Goal: Book appointment/travel/reservation

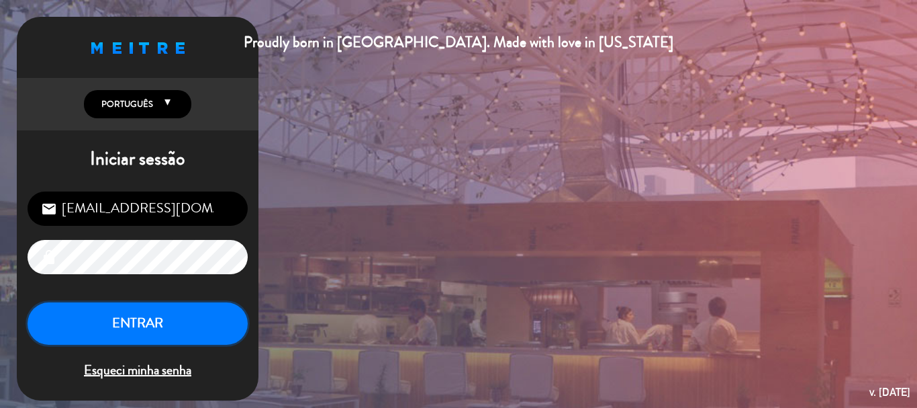
click at [142, 328] on button "ENTRAR" at bounding box center [138, 323] width 220 height 42
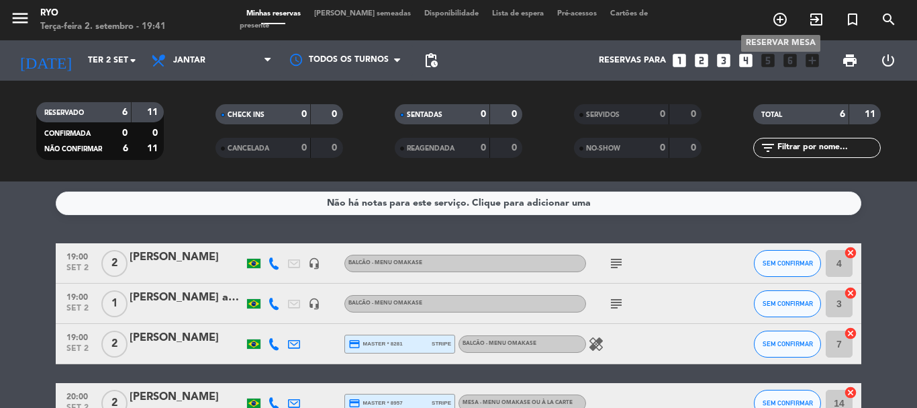
click at [776, 24] on icon "add_circle_outline" at bounding box center [780, 19] width 16 height 16
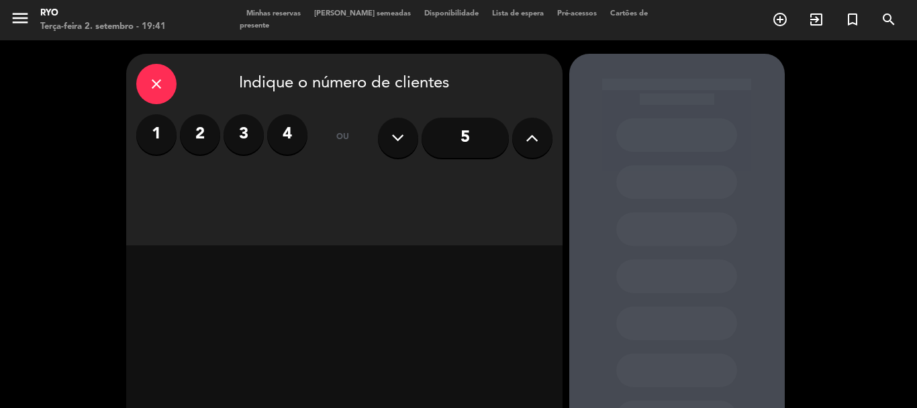
click at [202, 139] on label "2" at bounding box center [200, 134] width 40 height 40
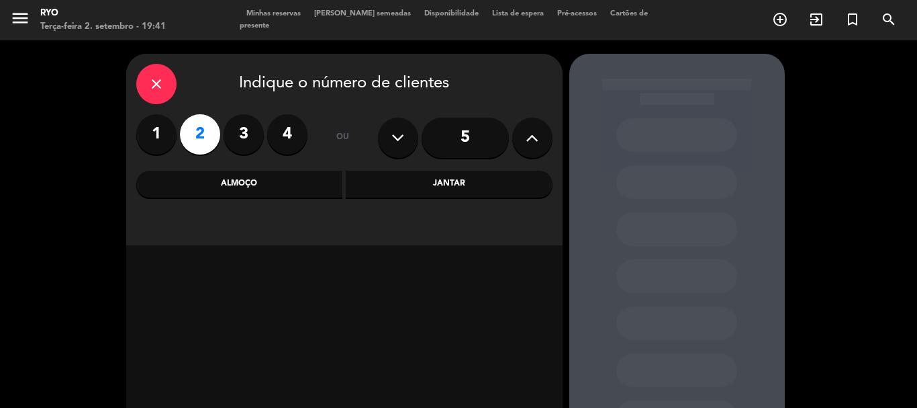
drag, startPoint x: 393, startPoint y: 184, endPoint x: 371, endPoint y: 191, distance: 23.2
click at [393, 183] on div "Jantar" at bounding box center [449, 184] width 207 height 27
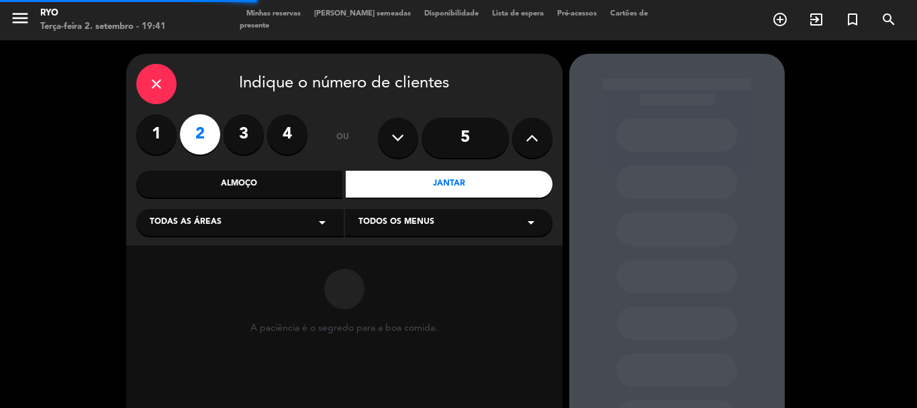
click at [232, 234] on div "Todas as áreas arrow_drop_down" at bounding box center [240, 222] width 208 height 27
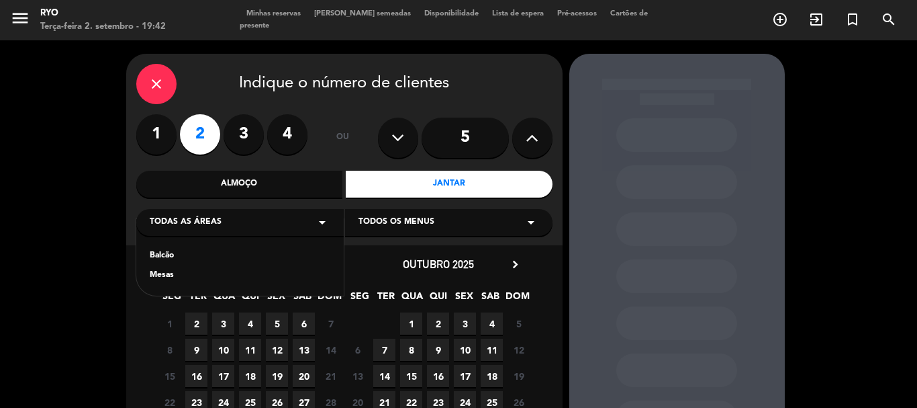
click at [168, 277] on div "Mesas" at bounding box center [240, 275] width 181 height 13
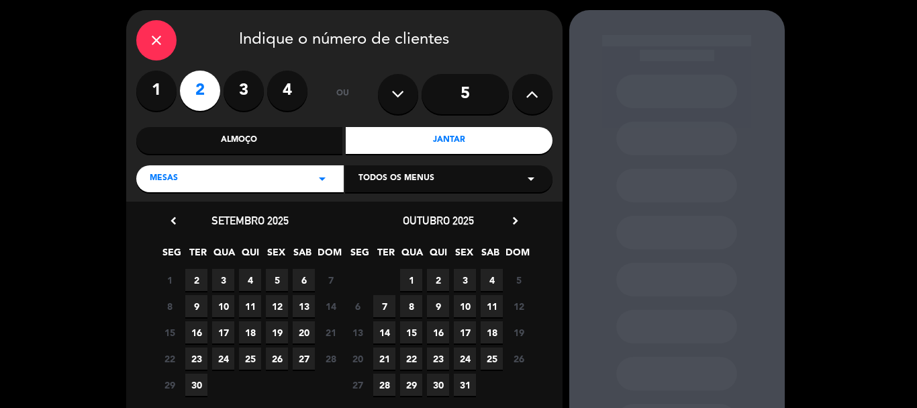
scroll to position [67, 0]
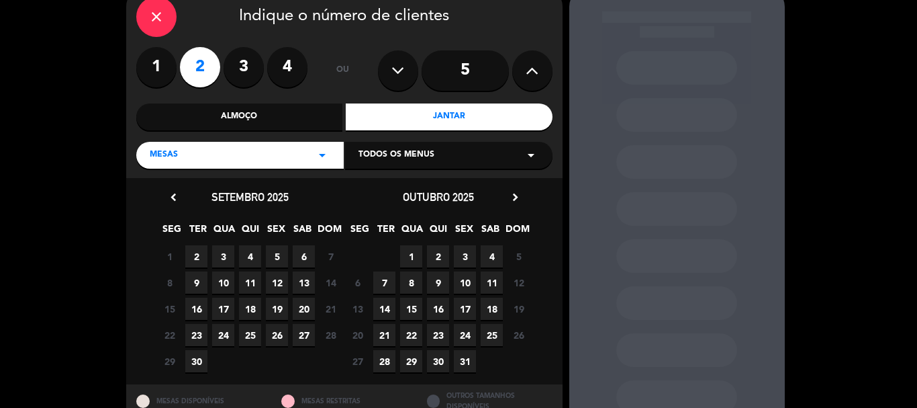
click at [201, 253] on span "2" at bounding box center [196, 256] width 22 height 22
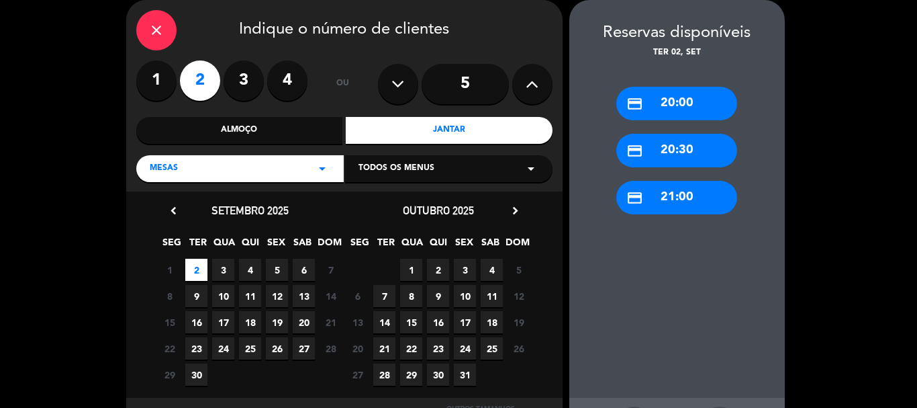
click at [688, 153] on div "credit_card 20:30" at bounding box center [677, 151] width 121 height 34
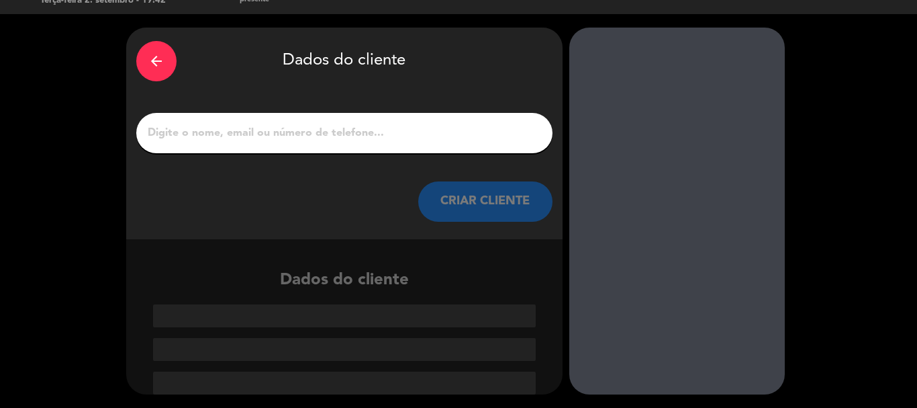
scroll to position [26, 0]
click at [320, 140] on input "1" at bounding box center [344, 133] width 396 height 19
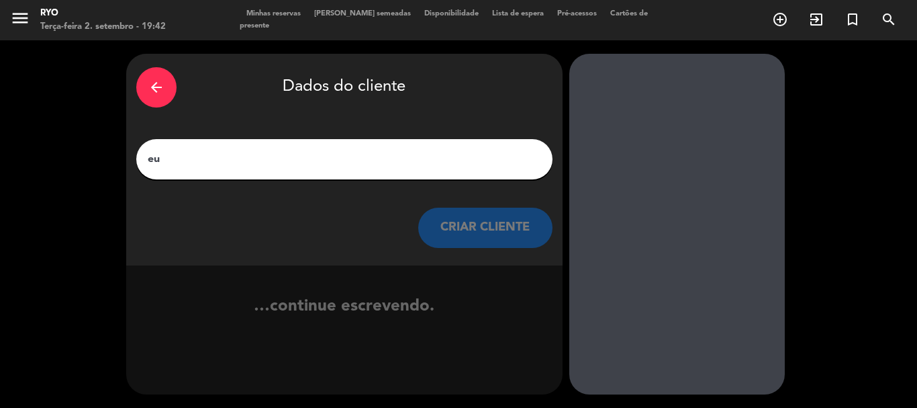
type input "eu"
click at [144, 95] on div "arrow_back" at bounding box center [156, 87] width 40 height 40
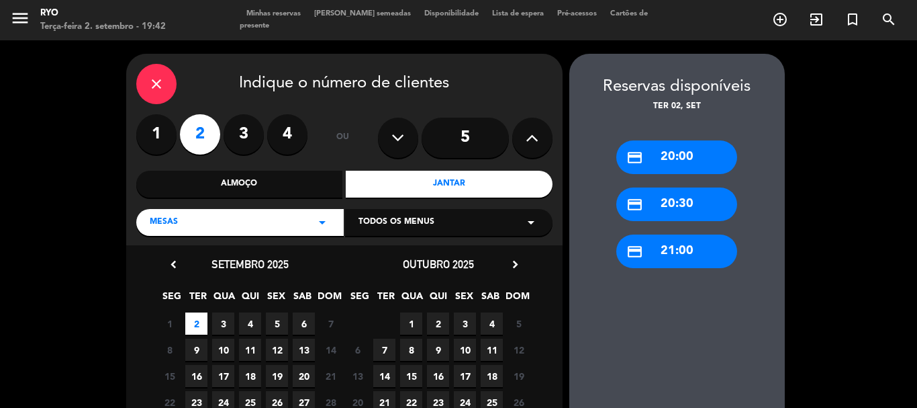
click at [144, 94] on div "close" at bounding box center [156, 84] width 40 height 40
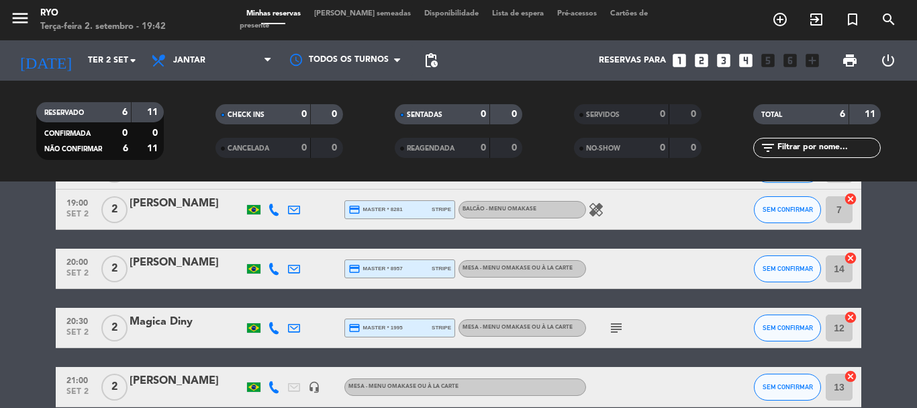
scroll to position [201, 0]
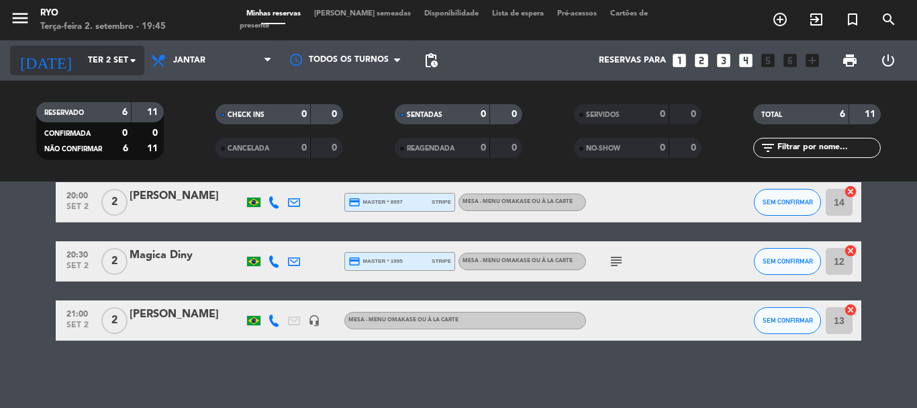
click at [122, 54] on input "Ter 2 set" at bounding box center [138, 60] width 114 height 23
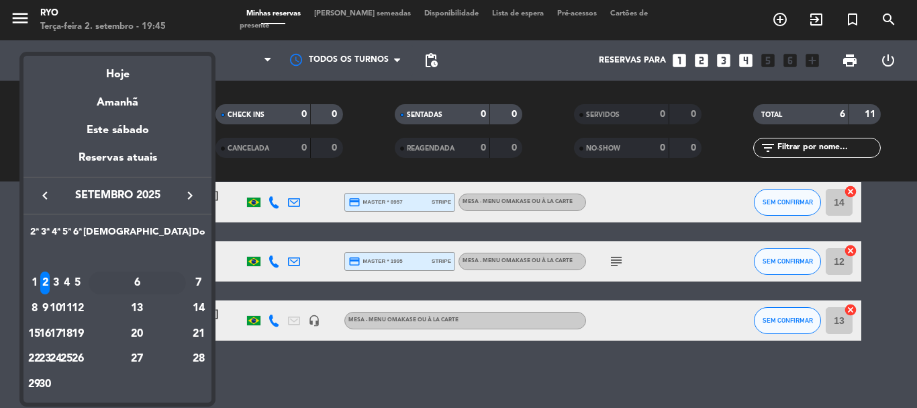
click at [165, 284] on div "6" at bounding box center [137, 282] width 97 height 23
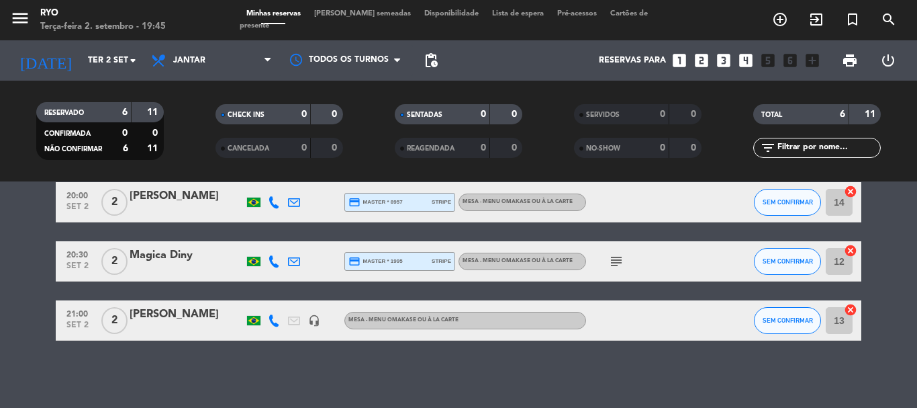
type input "Sáb 6 set"
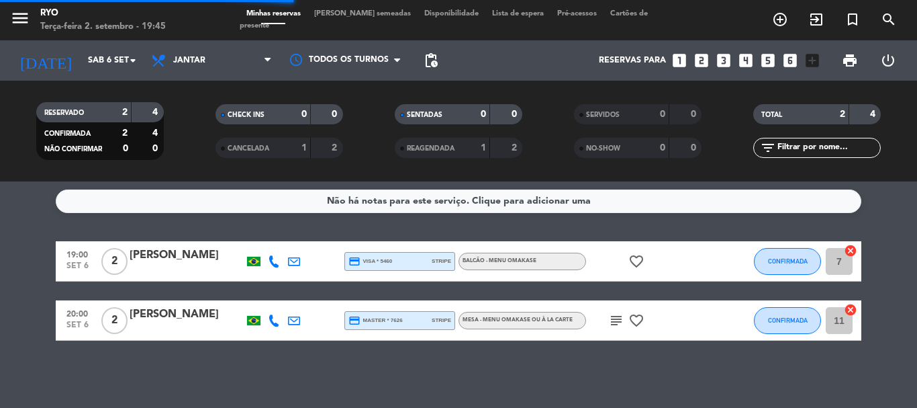
scroll to position [2, 0]
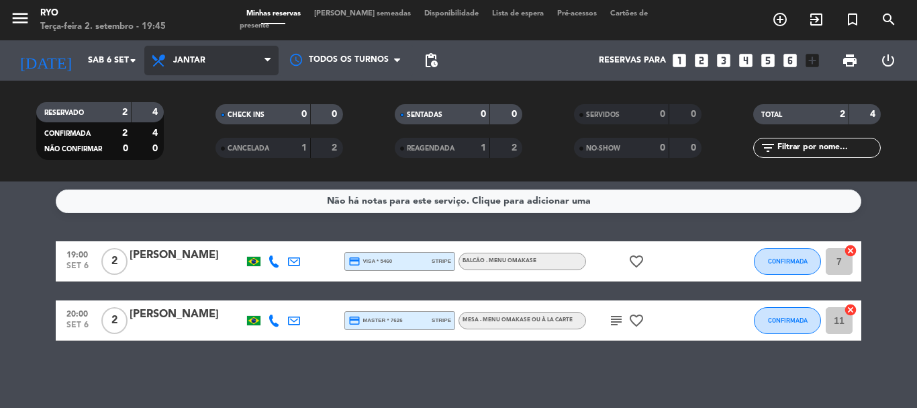
click at [206, 61] on span "Jantar" at bounding box center [211, 61] width 134 height 30
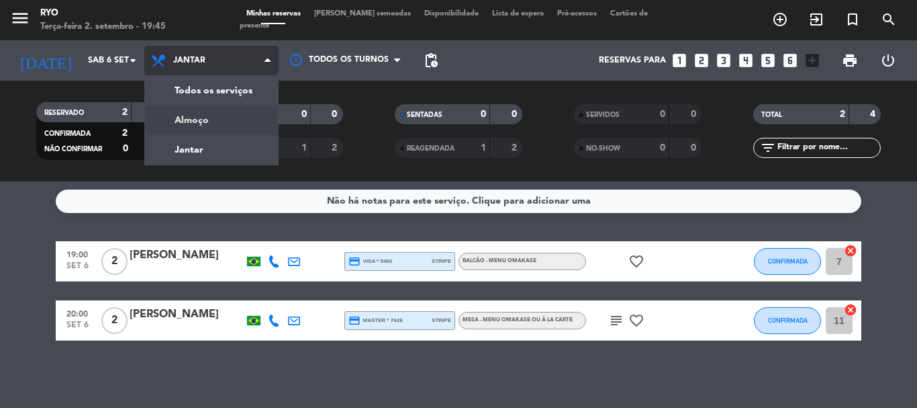
click at [183, 116] on div "menu Ryo Terça-feira 2. setembro - 19:45 Minhas reservas Mesas semeadas Disponi…" at bounding box center [458, 90] width 917 height 181
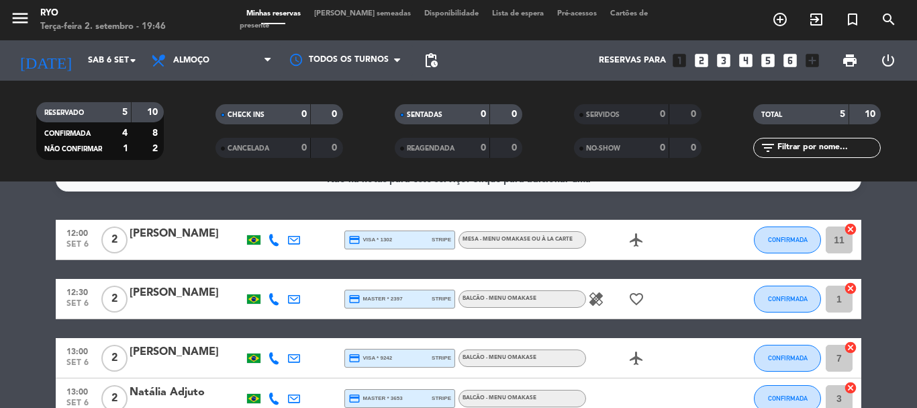
scroll to position [0, 0]
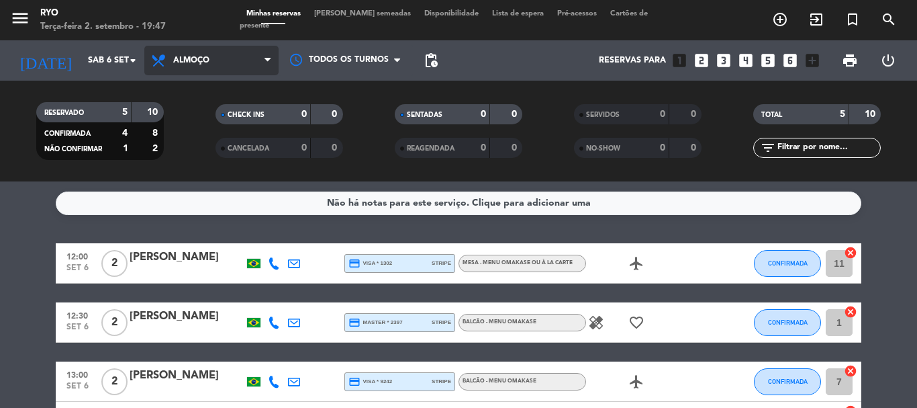
click at [197, 71] on span "Almoço" at bounding box center [211, 61] width 134 height 30
click at [206, 145] on div "menu Ryo Terça-feira 2. setembro - 19:47 Minhas reservas Mesas semeadas Disponi…" at bounding box center [458, 90] width 917 height 181
